Goal: Navigation & Orientation: Find specific page/section

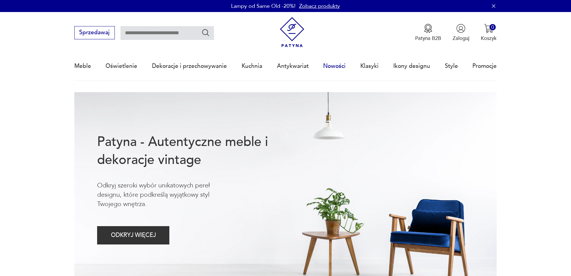
click at [342, 67] on link "Nowości" at bounding box center [334, 66] width 22 height 28
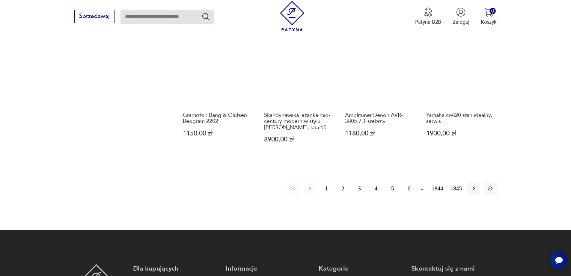
scroll to position [645, 0]
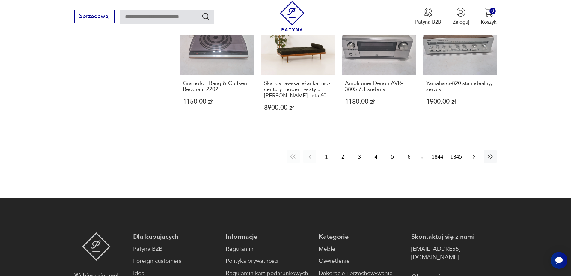
click at [472, 153] on icon "button" at bounding box center [474, 156] width 7 height 7
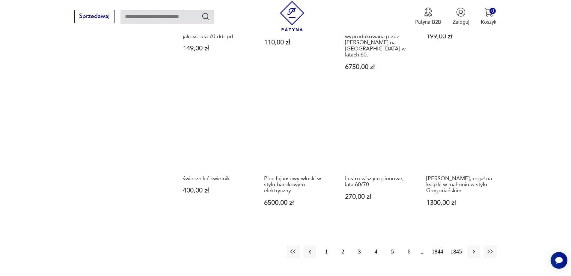
scroll to position [552, 0]
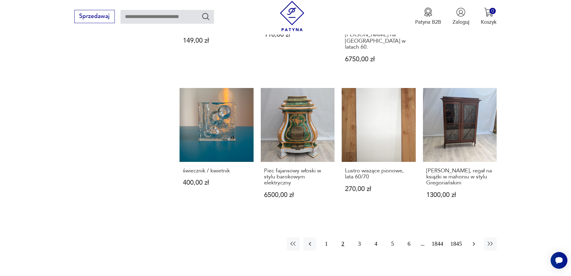
click at [469, 241] on button "button" at bounding box center [474, 243] width 13 height 13
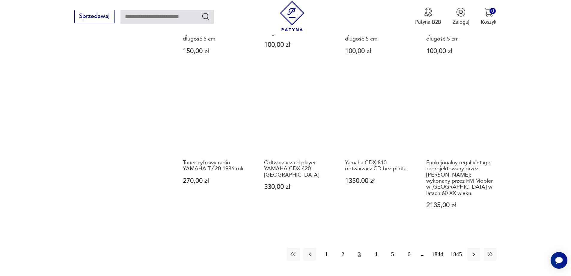
scroll to position [582, 0]
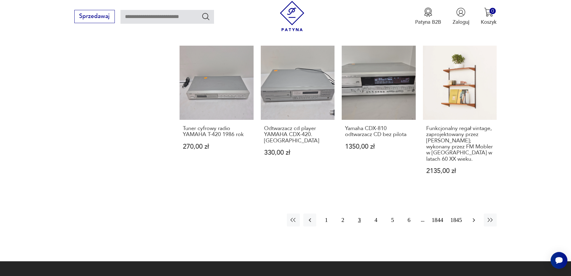
click at [475, 216] on icon "button" at bounding box center [474, 219] width 7 height 7
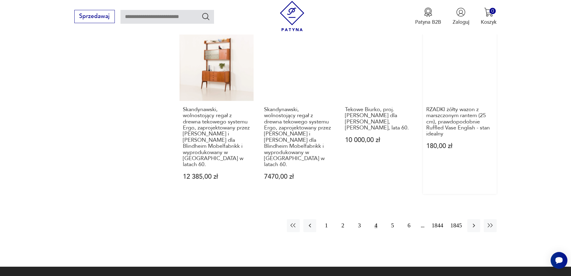
scroll to position [731, 0]
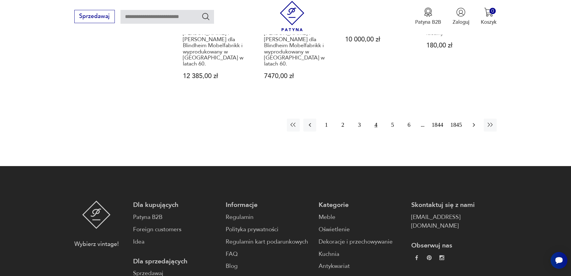
click at [475, 122] on icon "button" at bounding box center [474, 124] width 7 height 7
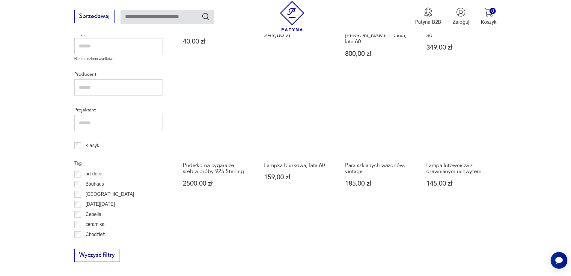
scroll to position [282, 0]
